Goal: Book appointment/travel/reservation

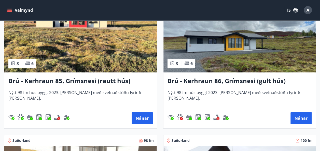
scroll to position [1819, 0]
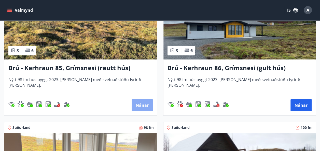
click at [139, 104] on button "Nánar" at bounding box center [141, 105] width 21 height 12
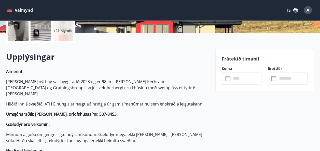
scroll to position [131, 0]
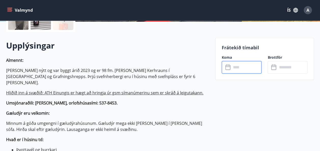
click at [237, 66] on input "text" at bounding box center [246, 67] width 30 height 12
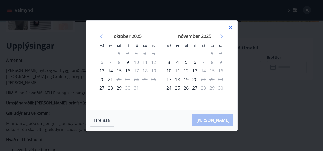
click at [230, 27] on icon at bounding box center [230, 27] width 1 height 1
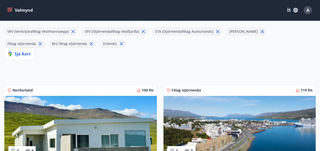
scroll to position [65, 0]
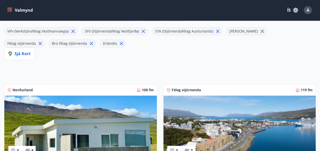
click at [71, 31] on icon at bounding box center [72, 31] width 3 height 3
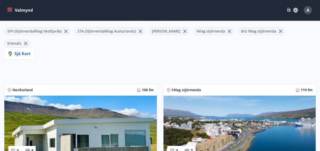
click at [137, 29] on icon at bounding box center [140, 31] width 6 height 6
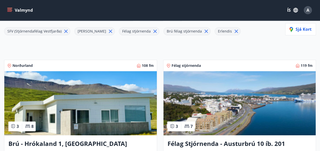
click at [63, 29] on icon at bounding box center [66, 31] width 6 height 6
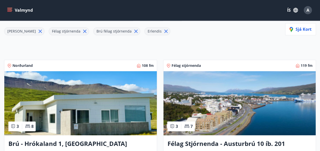
click at [82, 31] on icon at bounding box center [85, 31] width 6 height 6
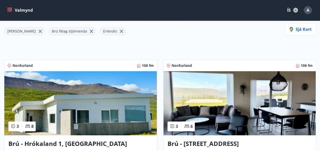
click at [39, 31] on icon at bounding box center [40, 31] width 3 height 3
click at [74, 31] on icon at bounding box center [77, 31] width 6 height 6
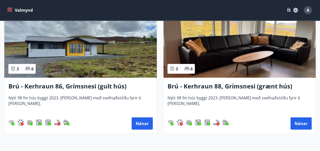
scroll to position [537, 0]
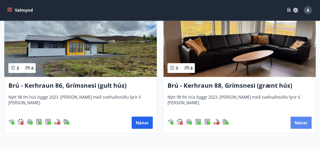
click at [300, 120] on button "Nánar" at bounding box center [300, 123] width 21 height 12
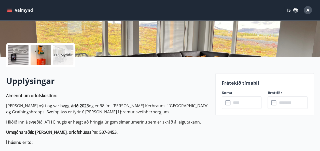
scroll to position [124, 0]
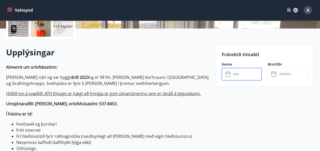
click at [233, 69] on input "text" at bounding box center [246, 74] width 30 height 12
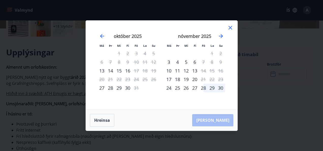
click at [230, 28] on icon at bounding box center [231, 28] width 4 height 4
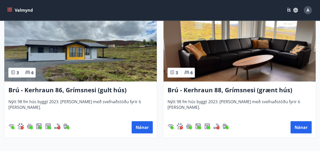
scroll to position [532, 0]
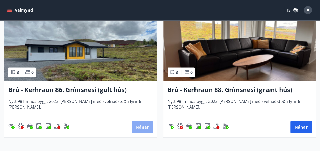
click at [136, 129] on button "Nánar" at bounding box center [141, 127] width 21 height 12
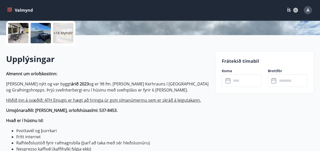
scroll to position [119, 0]
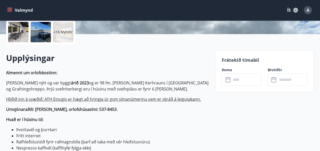
click at [231, 79] on input "text" at bounding box center [246, 79] width 30 height 12
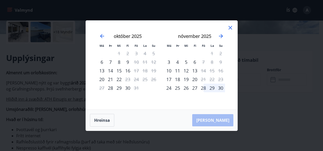
click at [230, 26] on icon at bounding box center [231, 28] width 6 height 6
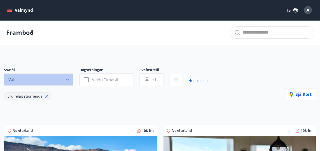
click at [69, 80] on icon "button" at bounding box center [67, 79] width 5 height 5
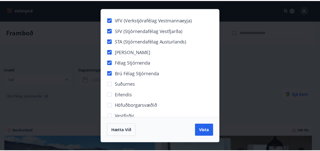
scroll to position [52, 0]
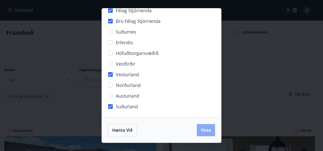
click at [208, 130] on span "Vista" at bounding box center [206, 130] width 10 height 6
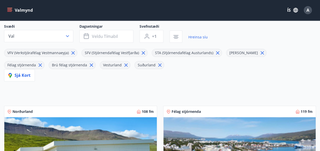
scroll to position [44, 0]
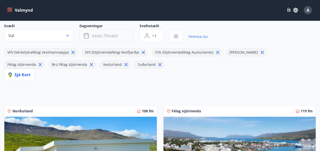
click at [105, 33] on span "Veldu tímabil" at bounding box center [105, 36] width 26 height 6
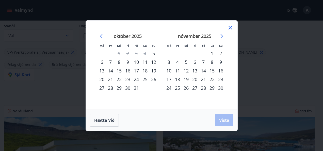
click at [204, 63] on div "7" at bounding box center [203, 62] width 9 height 9
click at [220, 63] on div "9" at bounding box center [221, 62] width 9 height 9
click at [223, 118] on span "Vista" at bounding box center [224, 120] width 10 height 6
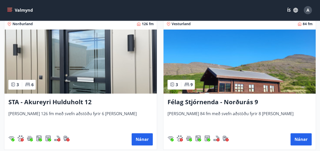
scroll to position [131, 0]
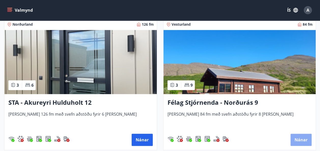
click at [299, 136] on button "Nánar" at bounding box center [300, 140] width 21 height 12
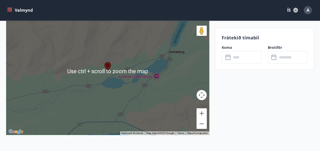
scroll to position [871, 0]
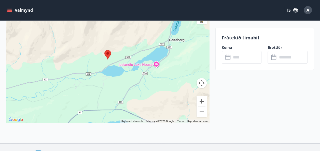
click at [201, 107] on button "Zoom out" at bounding box center [201, 112] width 10 height 10
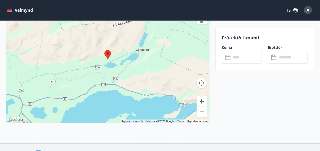
click at [201, 107] on button "Zoom out" at bounding box center [201, 112] width 10 height 10
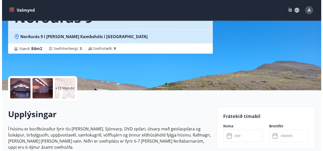
scroll to position [62, 0]
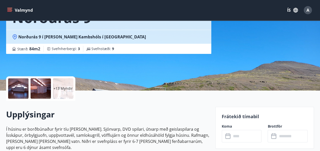
click at [18, 87] on div at bounding box center [18, 88] width 20 height 20
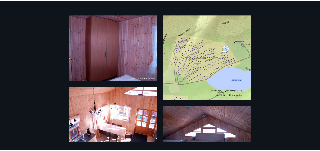
scroll to position [0, 0]
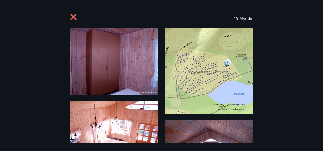
click at [73, 18] on icon at bounding box center [73, 17] width 6 height 6
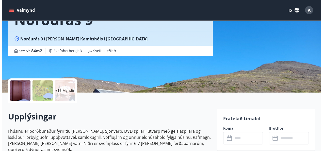
scroll to position [46, 0]
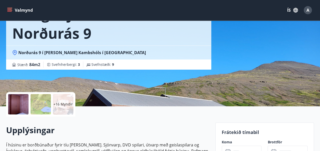
click at [43, 102] on div at bounding box center [41, 104] width 20 height 20
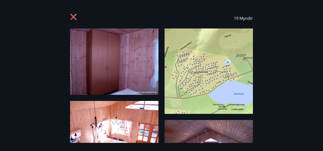
click at [210, 83] on img at bounding box center [209, 70] width 88 height 85
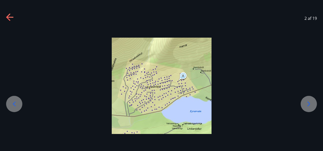
click at [312, 102] on icon at bounding box center [309, 104] width 8 height 8
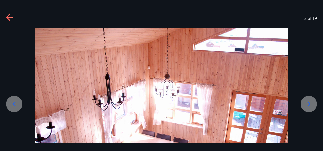
click at [312, 102] on icon at bounding box center [309, 104] width 8 height 8
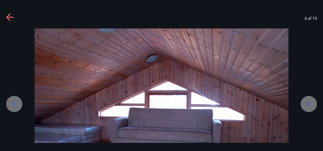
click at [312, 102] on icon at bounding box center [309, 104] width 8 height 8
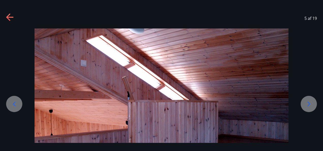
click at [312, 102] on icon at bounding box center [309, 104] width 8 height 8
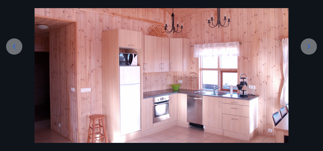
scroll to position [58, 0]
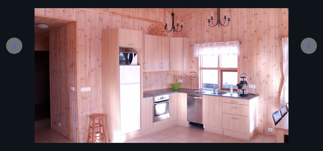
click at [309, 47] on icon at bounding box center [309, 45] width 3 height 5
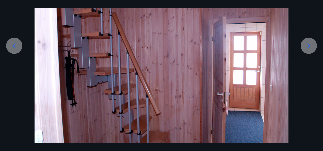
click at [309, 47] on icon at bounding box center [309, 45] width 3 height 5
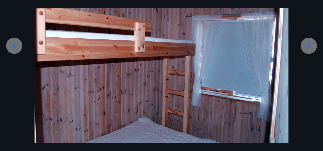
click at [309, 47] on icon at bounding box center [309, 45] width 3 height 5
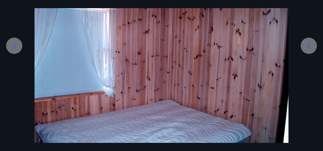
click at [309, 47] on icon at bounding box center [309, 45] width 3 height 5
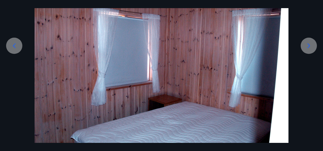
click at [309, 47] on icon at bounding box center [309, 45] width 3 height 5
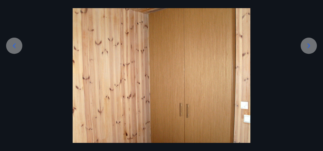
click at [309, 47] on icon at bounding box center [309, 45] width 3 height 5
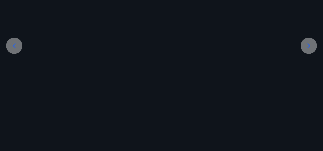
click at [309, 47] on icon at bounding box center [309, 45] width 3 height 5
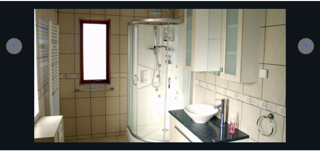
scroll to position [0, 0]
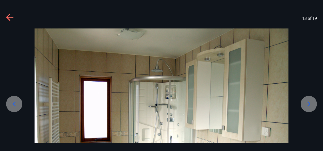
click at [9, 16] on icon at bounding box center [10, 17] width 8 height 8
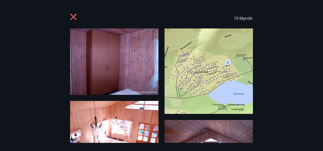
click at [73, 16] on icon at bounding box center [73, 17] width 6 height 6
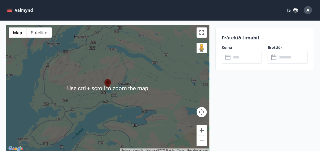
scroll to position [899, 0]
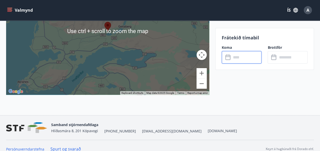
click at [238, 56] on input "text" at bounding box center [246, 57] width 30 height 12
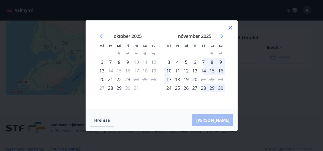
click at [200, 62] on div "7" at bounding box center [203, 62] width 9 height 9
click at [220, 59] on div "9" at bounding box center [221, 62] width 9 height 9
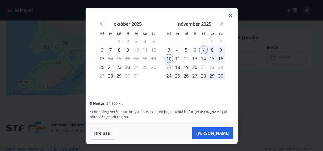
click at [221, 51] on div "9" at bounding box center [221, 50] width 9 height 9
click at [230, 16] on icon at bounding box center [231, 15] width 6 height 6
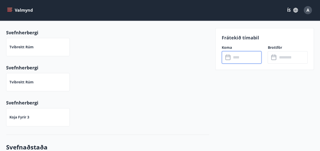
scroll to position [262, 0]
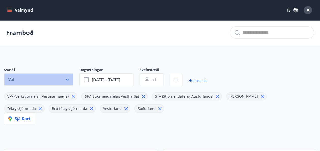
click at [67, 79] on icon "button" at bounding box center [67, 79] width 5 height 5
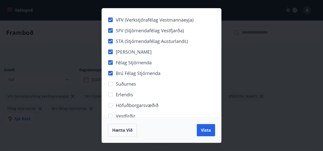
click at [309, 49] on div "VFV (Verkstjórafélag Vestmannaeyja) SFV (Stjórnendafélag Vestfjarða) STA (Stjór…" at bounding box center [161, 75] width 323 height 151
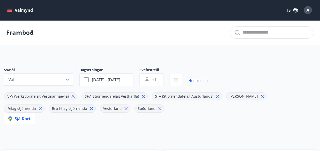
click at [197, 39] on div "Framboð" at bounding box center [160, 32] width 320 height 25
